Goal: Transaction & Acquisition: Purchase product/service

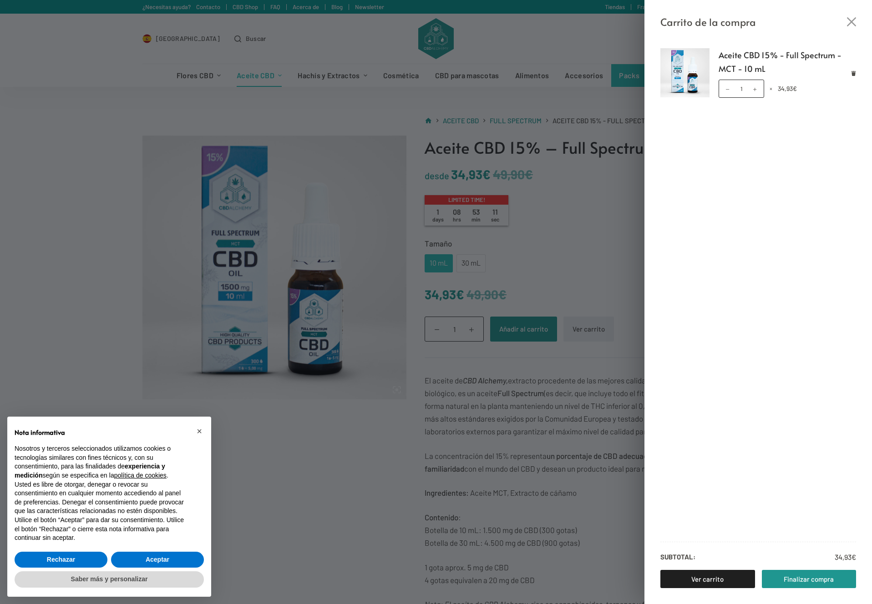
click at [716, 38] on div "Aceite CBD 15% - Full Spectrum - MCT - 10 mL Aceite CBD 15% - Full Spectrum - M…" at bounding box center [758, 317] width 228 height 574
click at [799, 578] on link "Finalizar compra" at bounding box center [809, 579] width 95 height 18
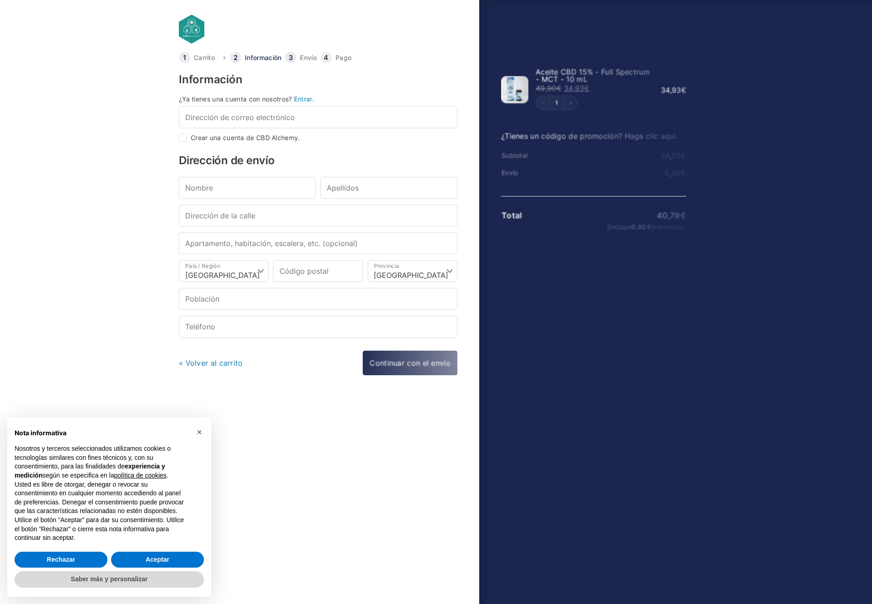
select select "B"
click at [453, 271] on select "Elige una opción… [GEOGRAPHIC_DATA] [GEOGRAPHIC_DATA] [GEOGRAPHIC_DATA] [GEOGRA…" at bounding box center [413, 271] width 90 height 22
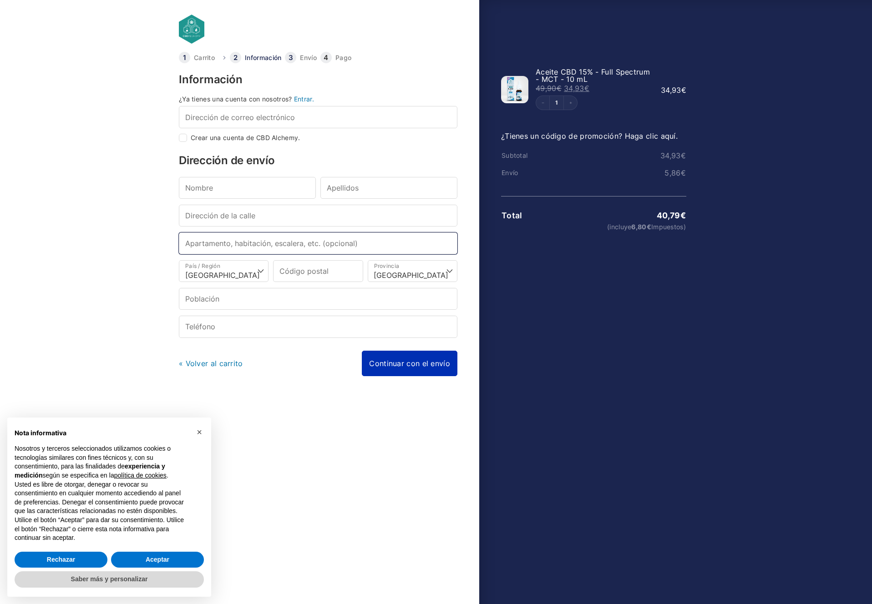
drag, startPoint x: 378, startPoint y: 376, endPoint x: 392, endPoint y: 358, distance: 23.0
click at [382, 382] on div "Información ¿Ya tienes una cuenta con nosotros? Entrar. Dirección de correo ele…" at bounding box center [318, 312] width 279 height 477
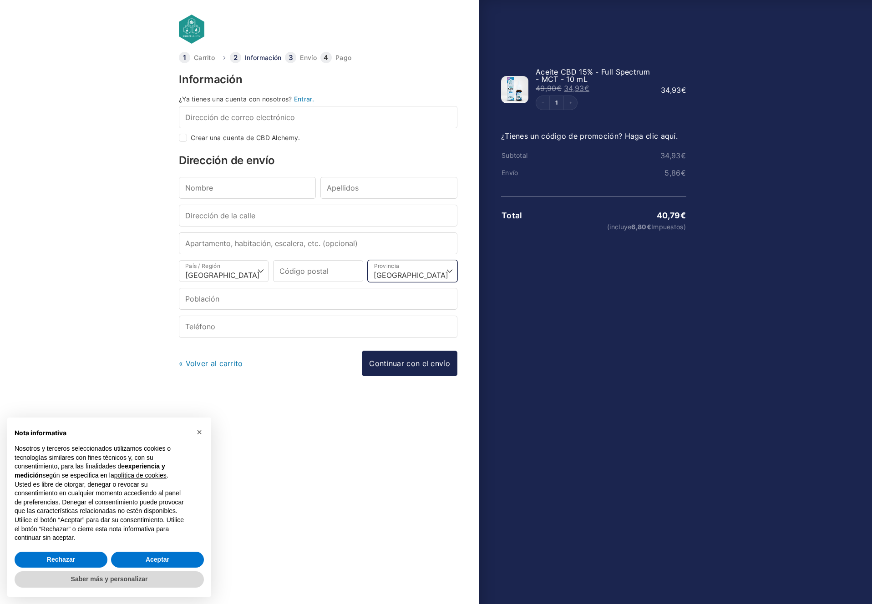
click at [408, 268] on select "Elige una opción… [GEOGRAPHIC_DATA] [GEOGRAPHIC_DATA] [GEOGRAPHIC_DATA] [GEOGRA…" at bounding box center [413, 271] width 90 height 22
